Goal: Entertainment & Leisure: Browse casually

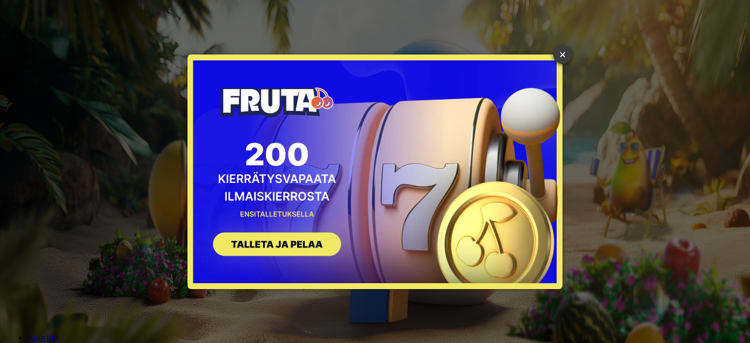
click at [560, 49] on link "×" at bounding box center [562, 54] width 19 height 19
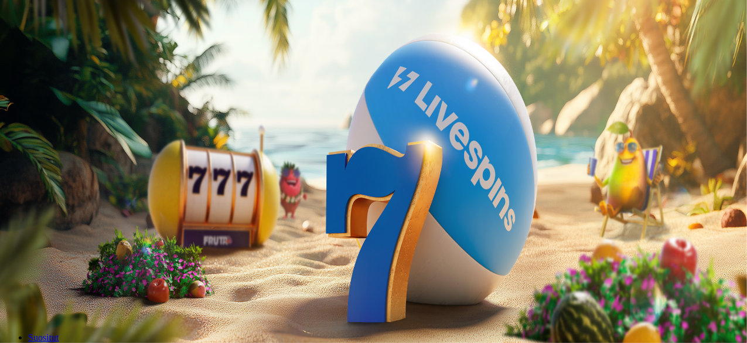
click at [80, 49] on button "Kirjaudu" at bounding box center [81, 42] width 38 height 12
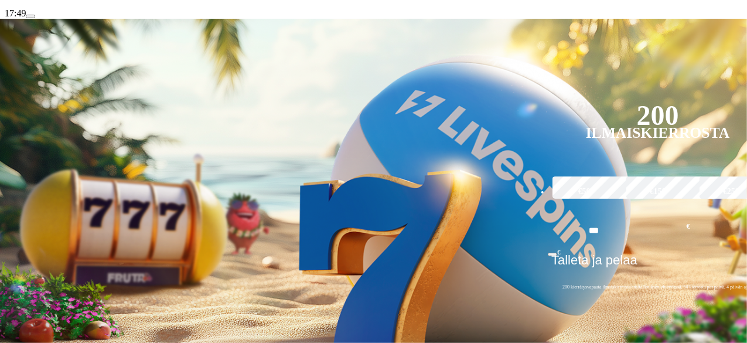
scroll to position [208, 0]
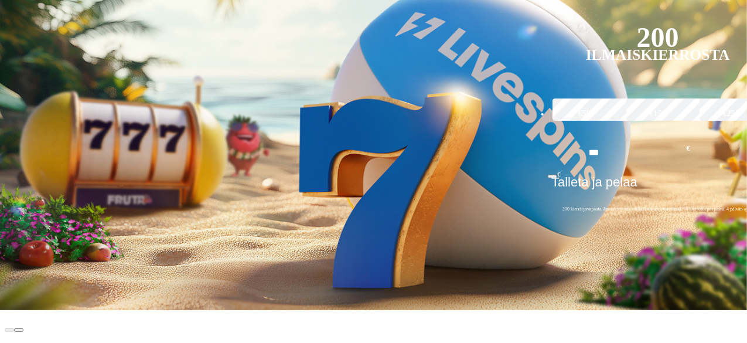
scroll to position [284, 0]
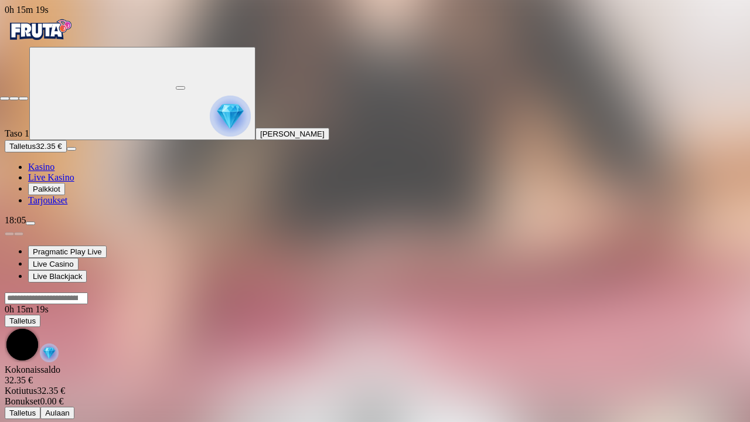
click at [5, 98] on span "close icon" at bounding box center [5, 98] width 0 height 0
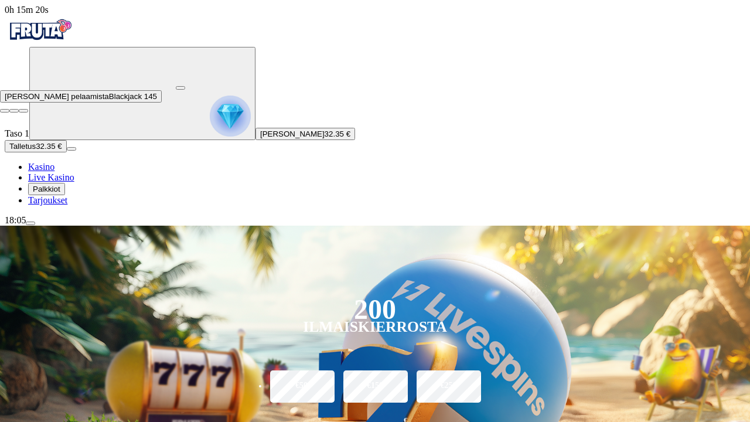
click at [185, 86] on button "button" at bounding box center [180, 88] width 9 height 4
